Goal: Navigation & Orientation: Find specific page/section

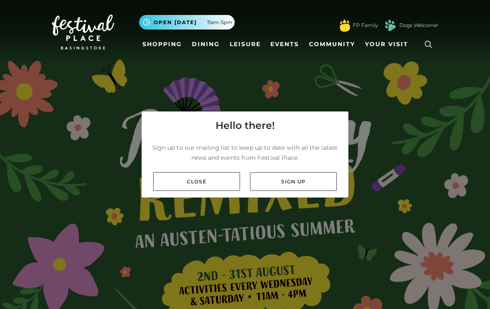
click at [222, 191] on link "Close" at bounding box center [196, 181] width 87 height 19
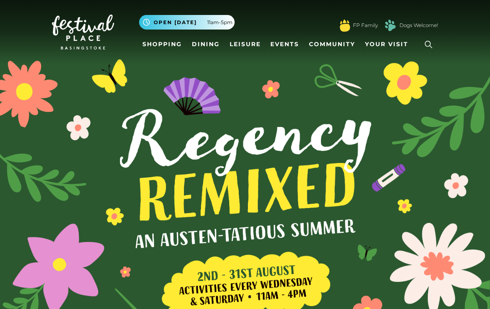
click at [164, 38] on link "Shopping" at bounding box center [162, 44] width 46 height 15
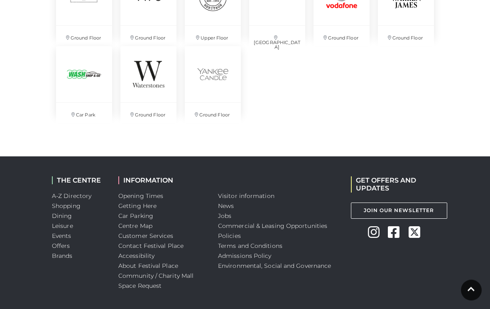
scroll to position [1982, 0]
click at [147, 218] on link "Car Parking" at bounding box center [135, 215] width 35 height 7
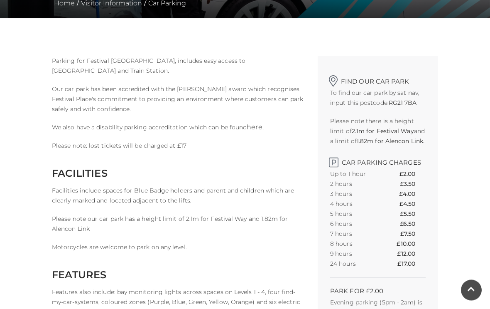
scroll to position [189, 0]
